Goal: Information Seeking & Learning: Find specific fact

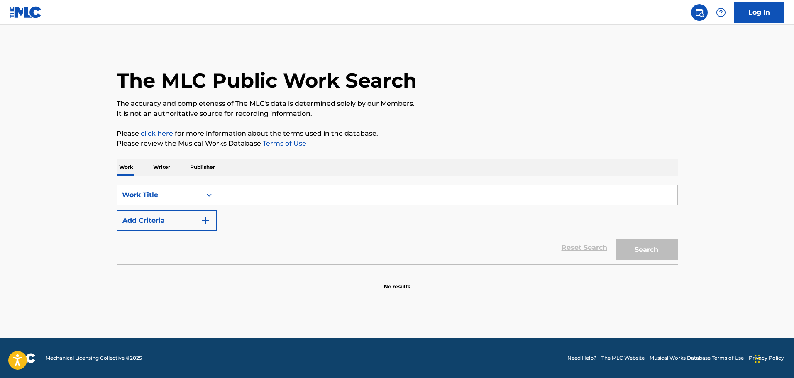
click at [244, 196] on input "Search Form" at bounding box center [447, 195] width 460 height 20
type input "once you go"
click at [214, 212] on div "SearchWithCriteria32ed71c0-be9c-4558-b4ee-f56e740d3ce3 Work Title once you go A…" at bounding box center [397, 208] width 561 height 46
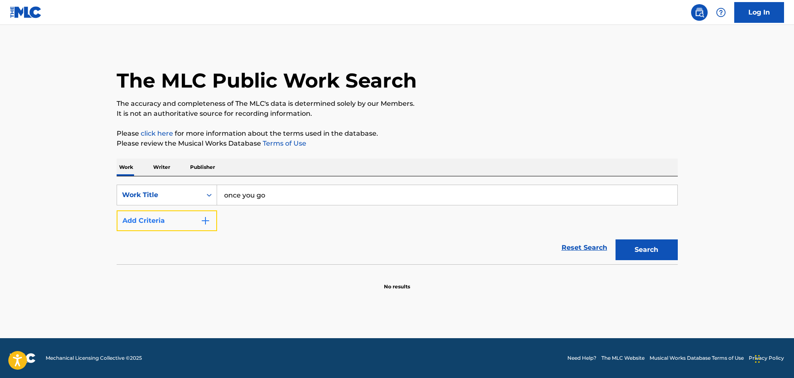
click at [203, 218] on img "Search Form" at bounding box center [205, 221] width 10 height 10
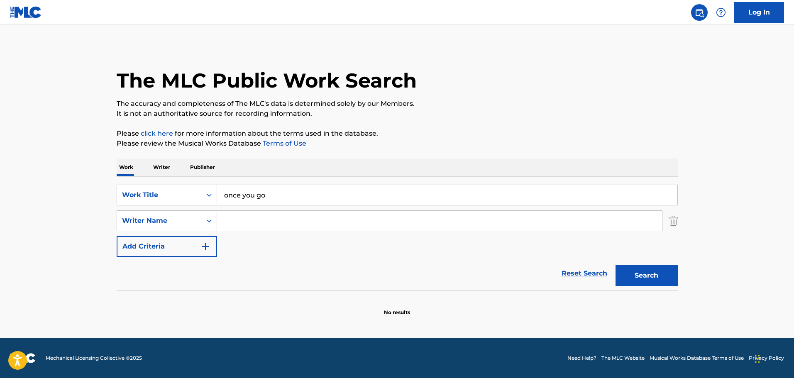
click at [264, 222] on input "Search Form" at bounding box center [439, 221] width 445 height 20
type input "[PERSON_NAME]"
click at [615, 265] on button "Search" at bounding box center [646, 275] width 62 height 21
